Goal: Manage account settings

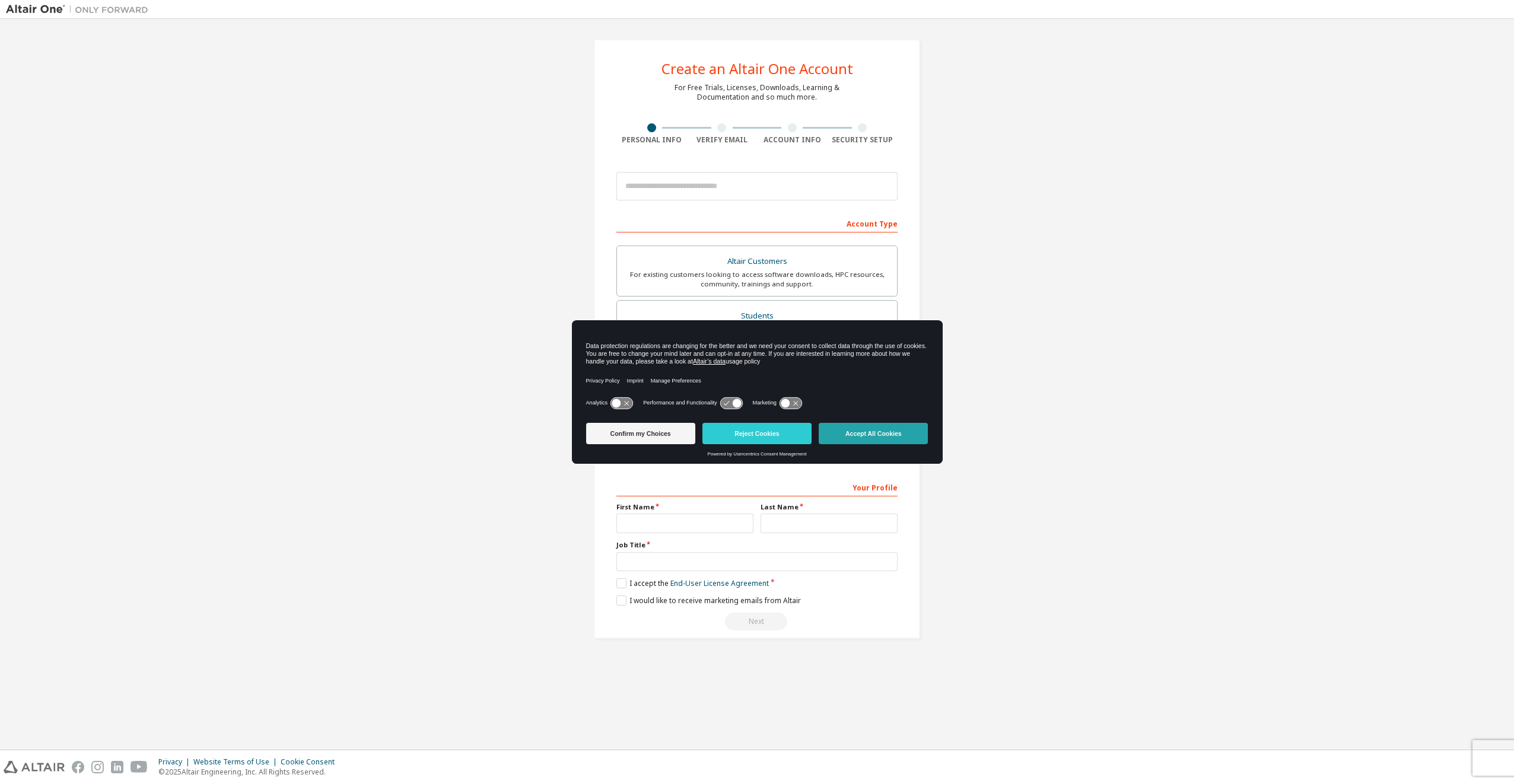
click at [865, 434] on button "Accept All Cookies" at bounding box center [873, 433] width 109 height 21
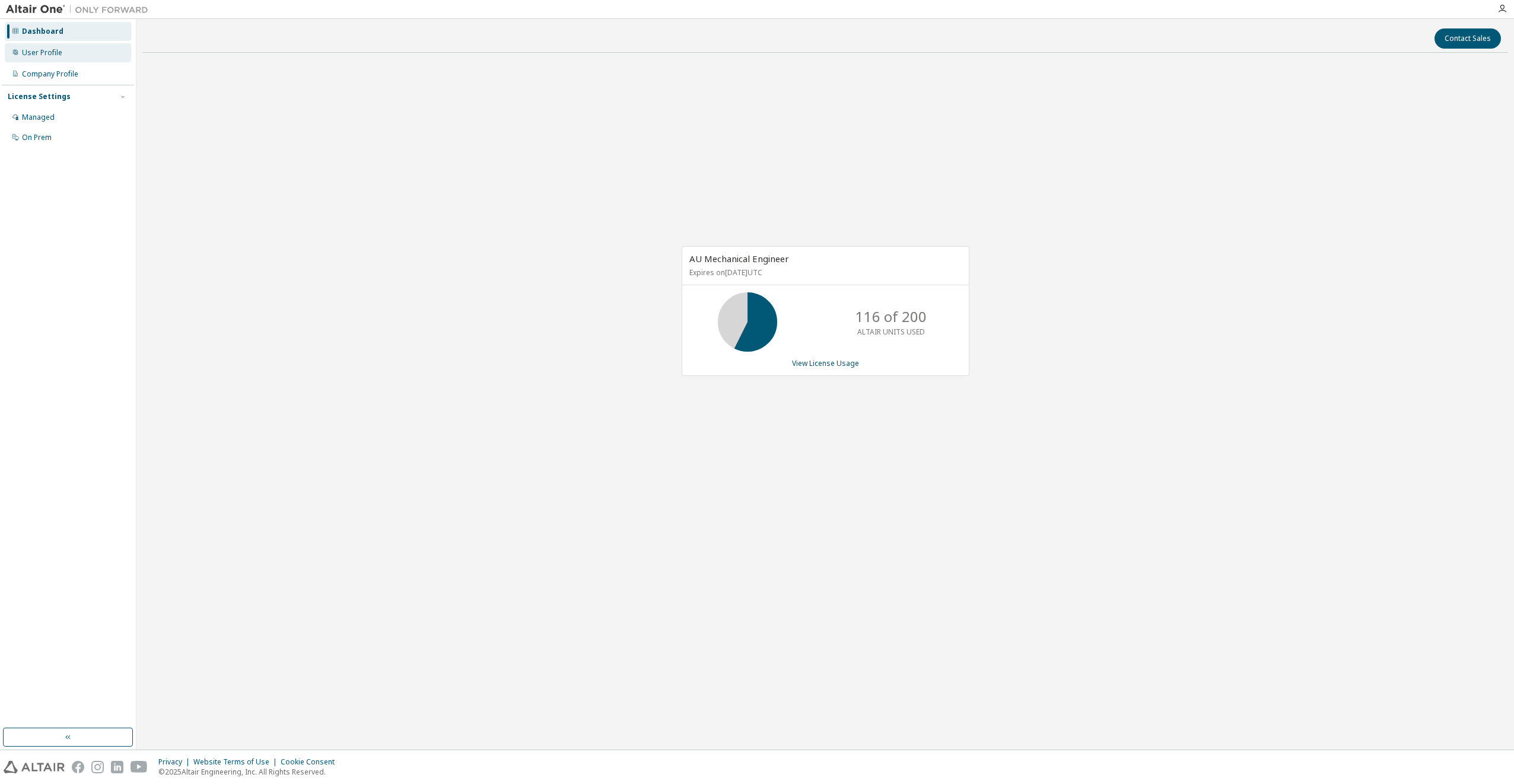
click at [42, 52] on div "User Profile" at bounding box center [42, 52] width 40 height 9
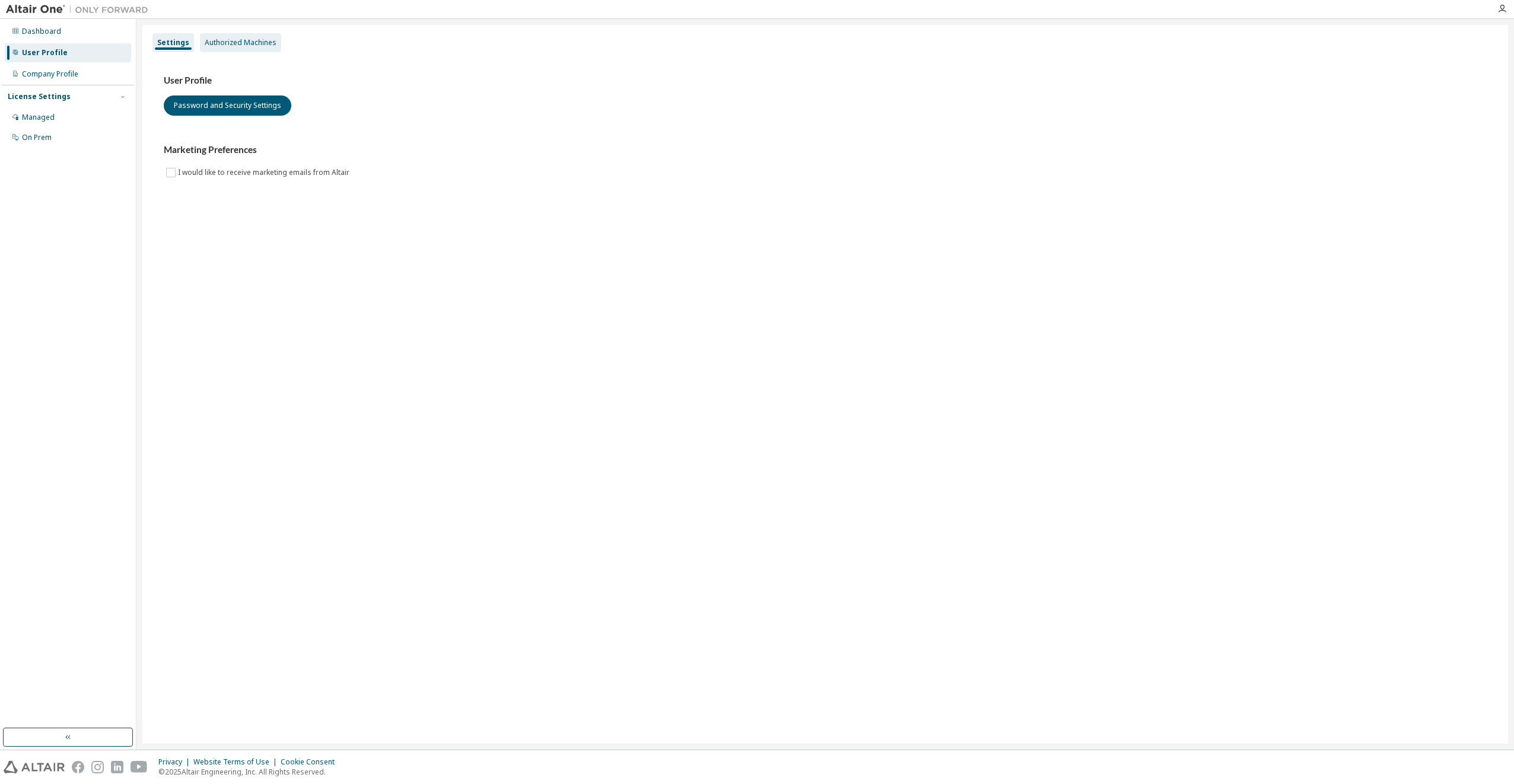
click at [239, 39] on div "Authorized Machines" at bounding box center [240, 42] width 72 height 9
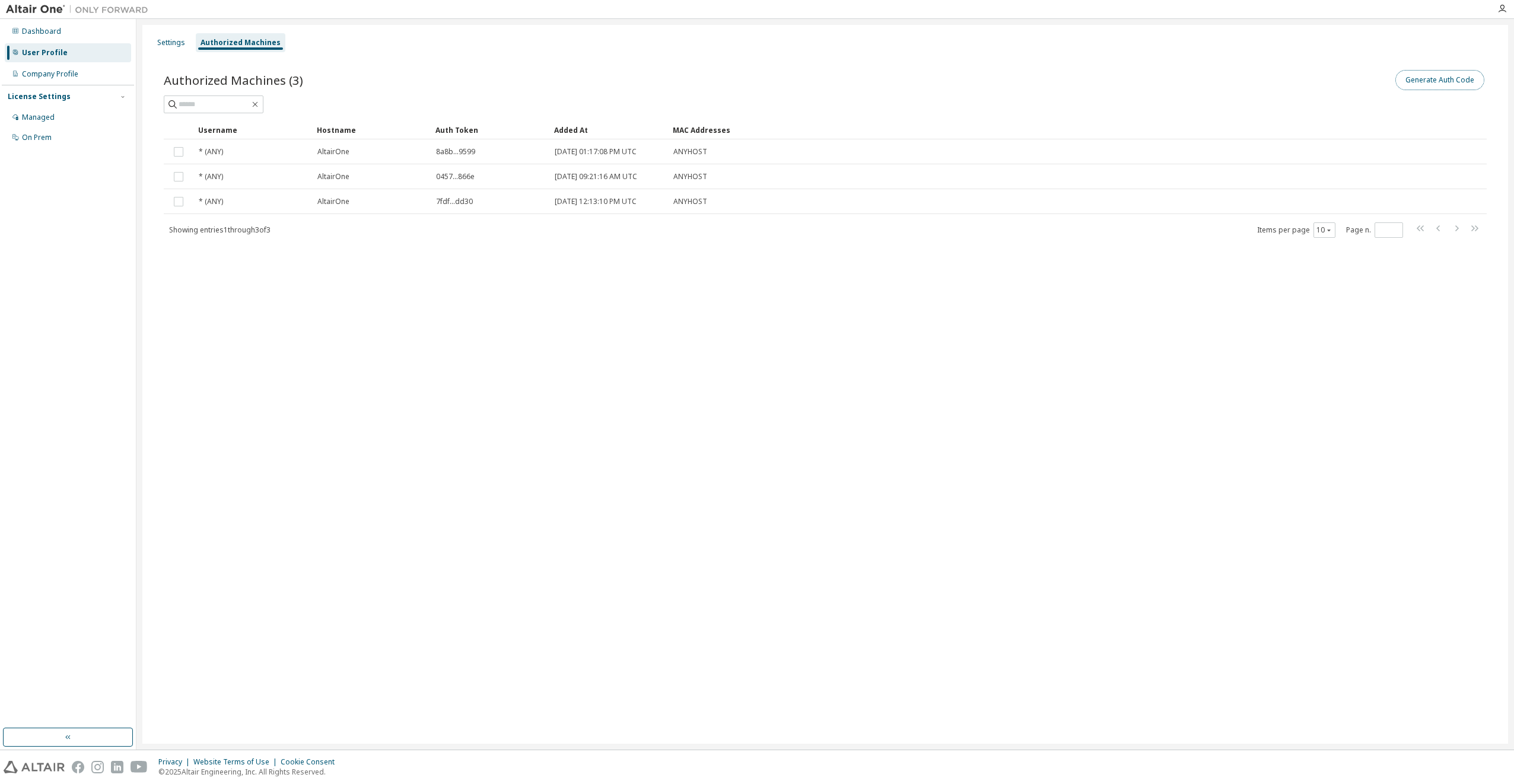
click at [1455, 79] on button "Generate Auth Code" at bounding box center [1440, 80] width 89 height 20
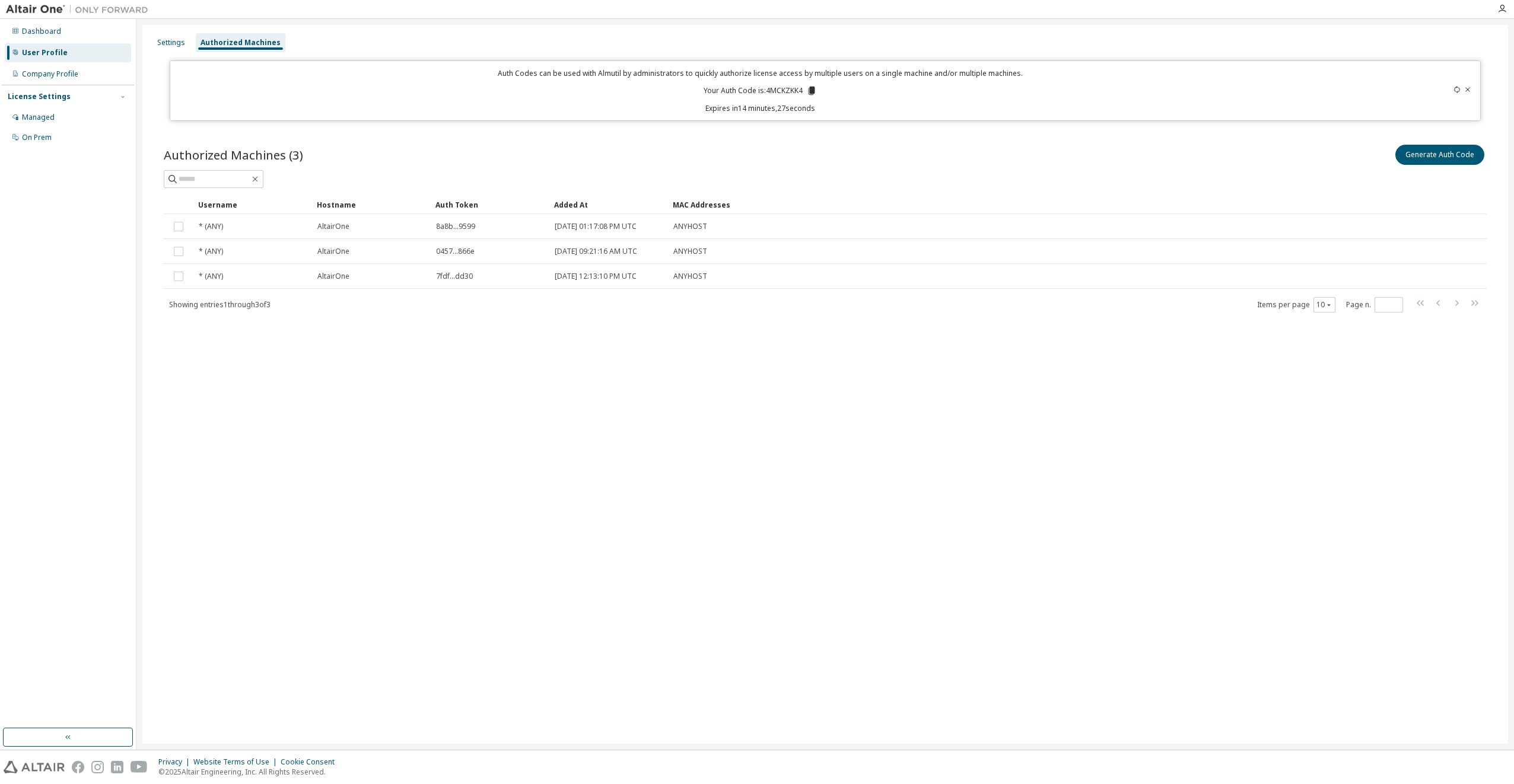
click at [812, 92] on icon at bounding box center [812, 90] width 6 height 8
